Goal: Transaction & Acquisition: Purchase product/service

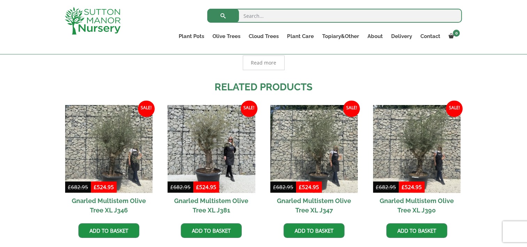
scroll to position [474, 0]
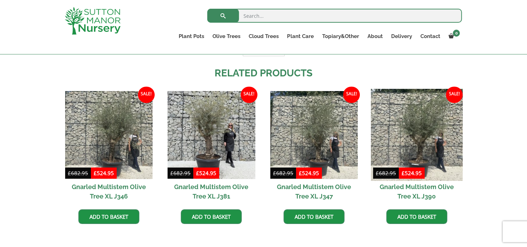
click at [426, 156] on img at bounding box center [417, 135] width 92 height 92
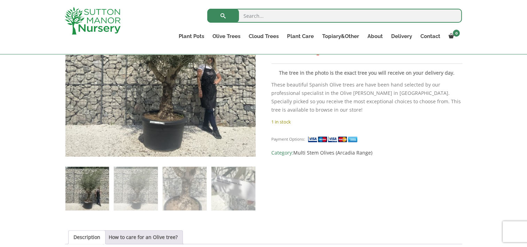
scroll to position [181, 0]
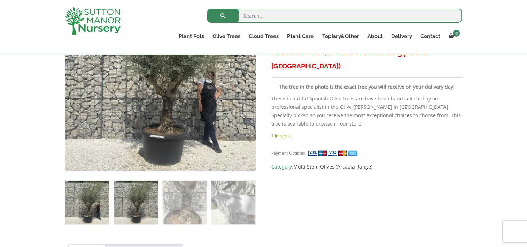
click at [141, 200] on img at bounding box center [136, 202] width 44 height 44
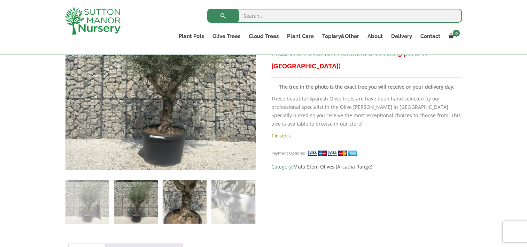
click at [180, 208] on img at bounding box center [185, 202] width 44 height 44
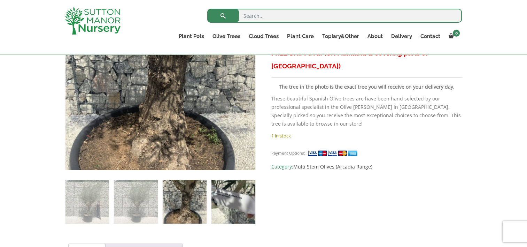
click at [237, 206] on img at bounding box center [233, 202] width 44 height 44
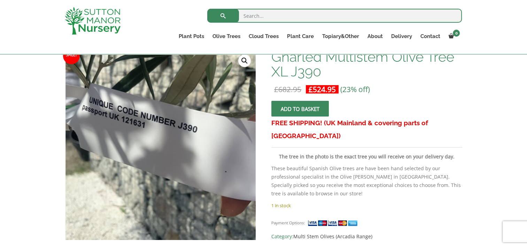
scroll to position [98, 0]
